Goal: Task Accomplishment & Management: Manage account settings

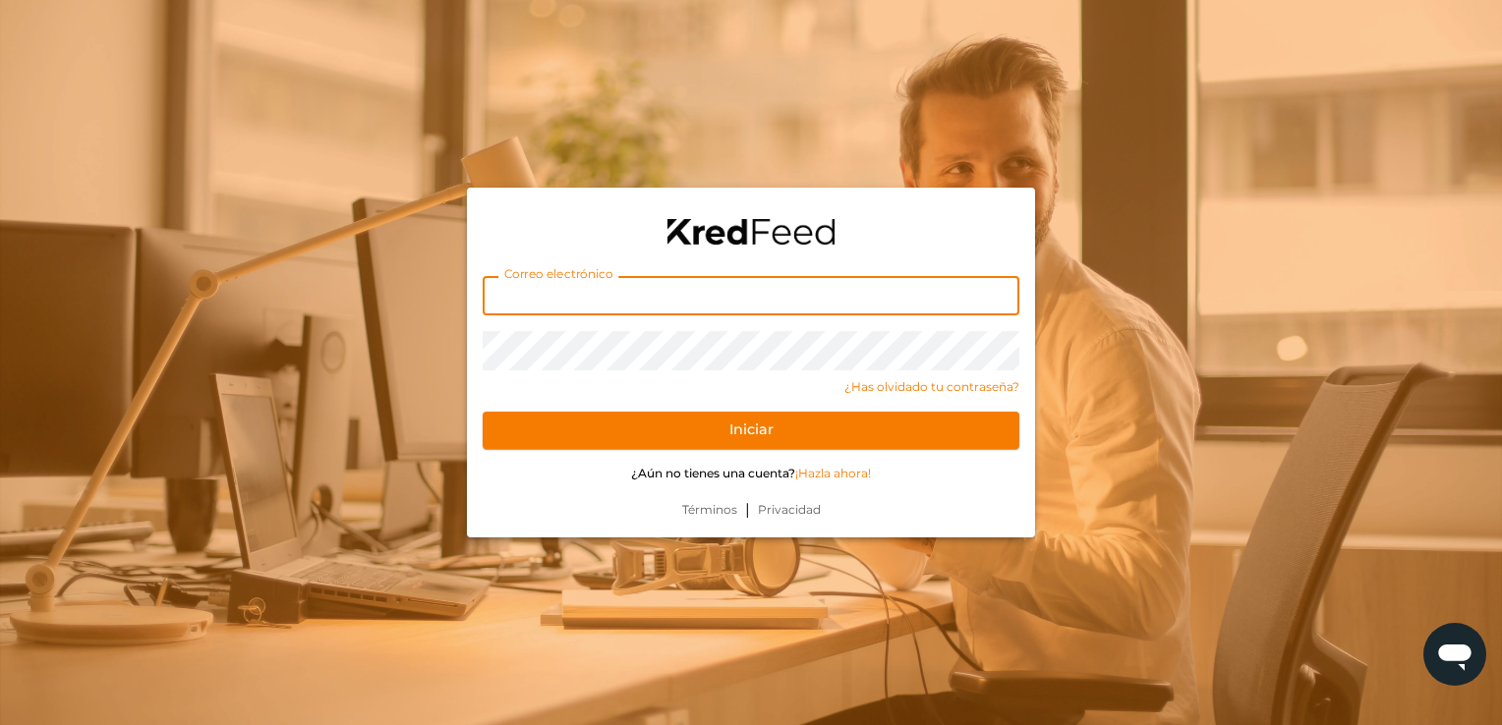
click at [564, 282] on input "text" at bounding box center [751, 295] width 537 height 39
type input "[EMAIL_ADDRESS][DOMAIN_NAME]"
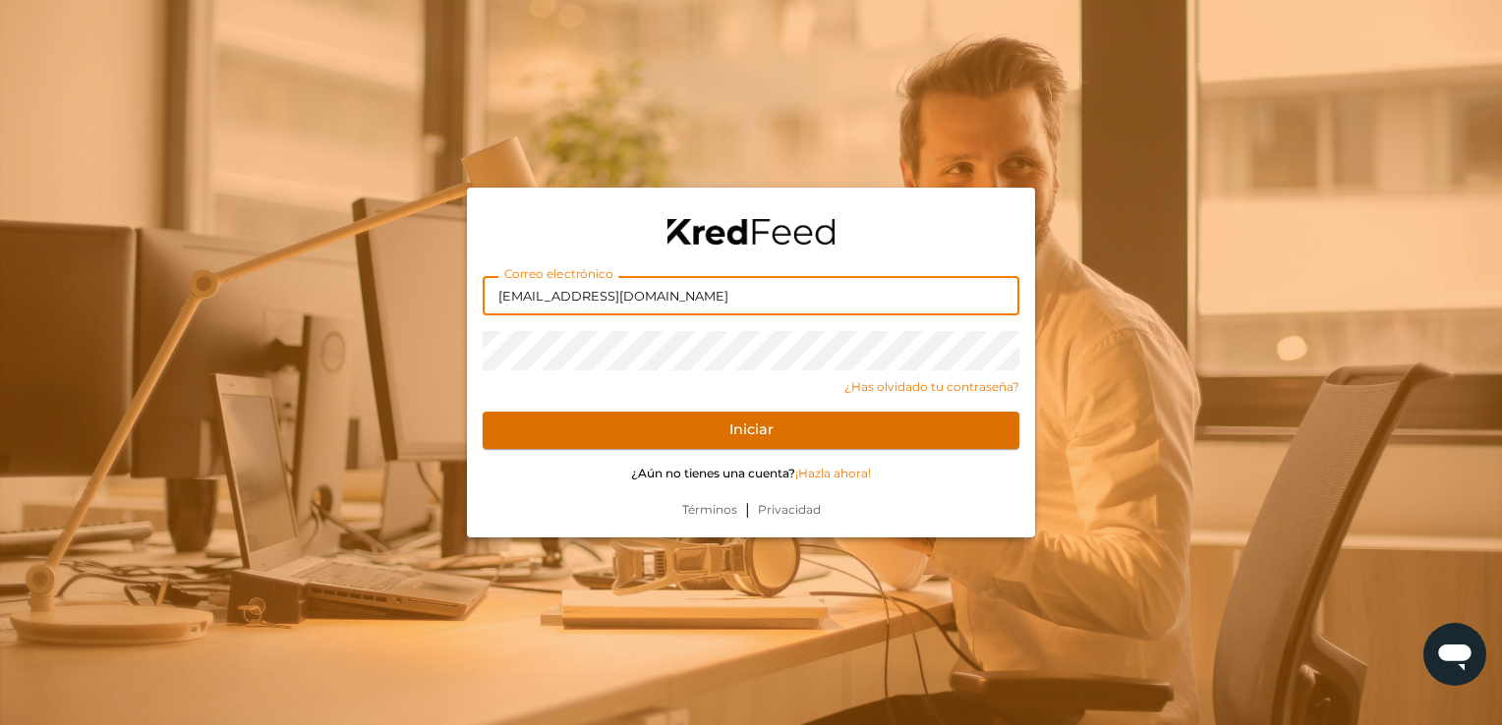
click at [523, 428] on button "Iniciar" at bounding box center [751, 430] width 537 height 37
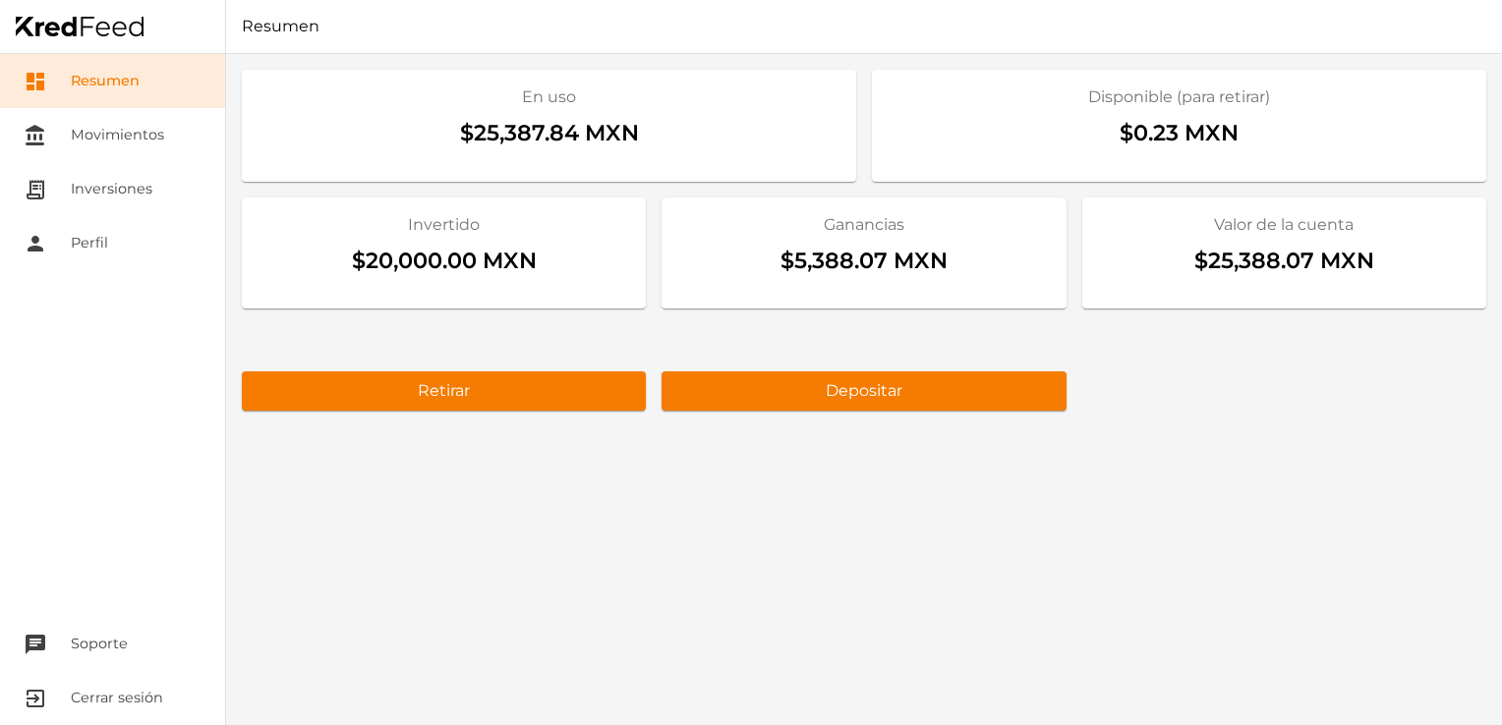
click at [947, 497] on div "En uso $25,387.84 MXN Disponible (para retirar) $0.23 MXN Invertido $20,000.00 …" at bounding box center [864, 389] width 1276 height 671
